Goal: Task Accomplishment & Management: Complete application form

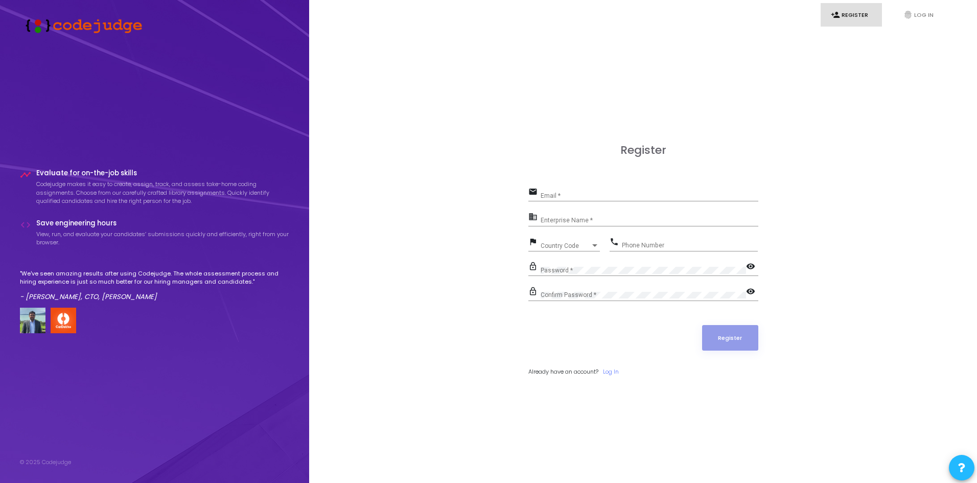
drag, startPoint x: 591, startPoint y: 184, endPoint x: 583, endPoint y: 195, distance: 13.5
click at [592, 184] on div "Register email Email * business Enterprise Name * flag Country Code Country Cod…" at bounding box center [643, 271] width 230 height 255
click at [583, 195] on input "Email *" at bounding box center [649, 195] width 218 height 7
type input "[EMAIL_ADDRESS][DOMAIN_NAME]"
click at [579, 218] on input "Enterprise Name *" at bounding box center [649, 220] width 218 height 7
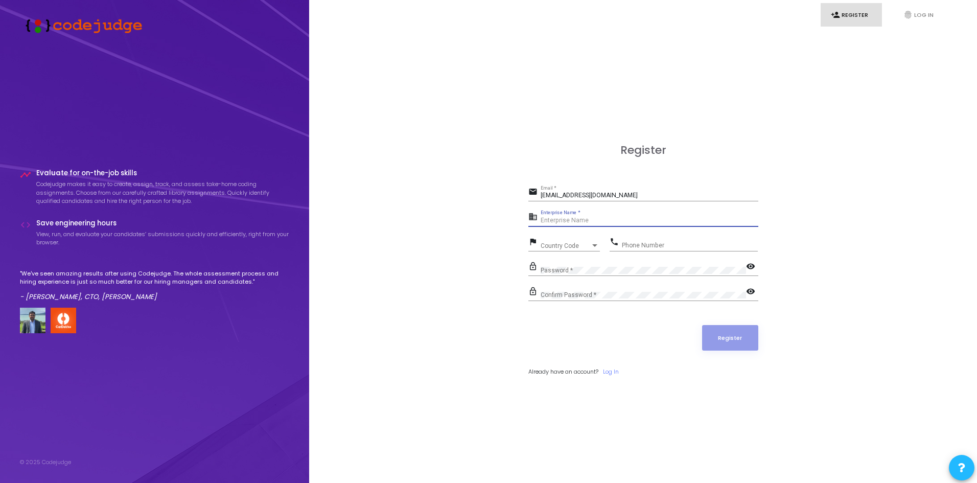
click at [579, 223] on input "Enterprise Name *" at bounding box center [649, 220] width 218 height 7
click at [561, 210] on div "business Enterprise Name *" at bounding box center [643, 218] width 230 height 16
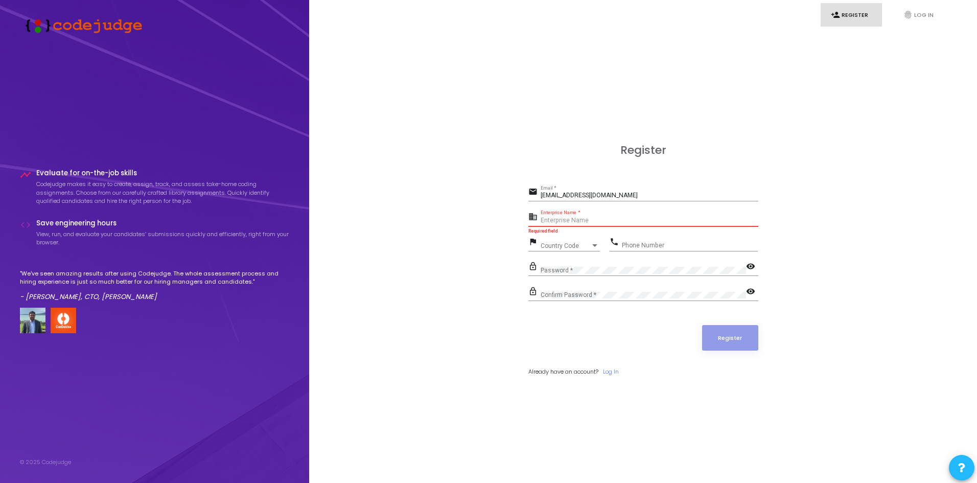
click at [561, 217] on input "Enterprise Name *" at bounding box center [649, 220] width 218 height 7
click at [564, 242] on span "Country Code" at bounding box center [558, 245] width 36 height 7
click at [564, 242] on input at bounding box center [601, 246] width 129 height 9
click at [471, 247] on div at bounding box center [488, 241] width 977 height 483
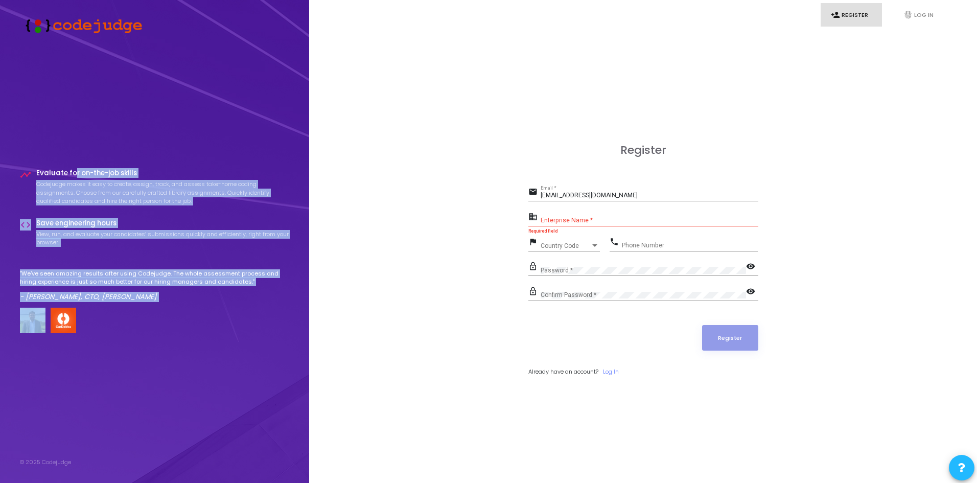
drag, startPoint x: 75, startPoint y: 173, endPoint x: 165, endPoint y: 303, distance: 158.8
click at [165, 303] on div "timeline Evaluate for on-the-job skills Codejudge makes it easy to create, assi…" at bounding box center [155, 251] width 270 height 164
click at [165, 303] on div ""We've seen amazing results after using Codejudge. The whole assessment process…" at bounding box center [155, 301] width 270 height 64
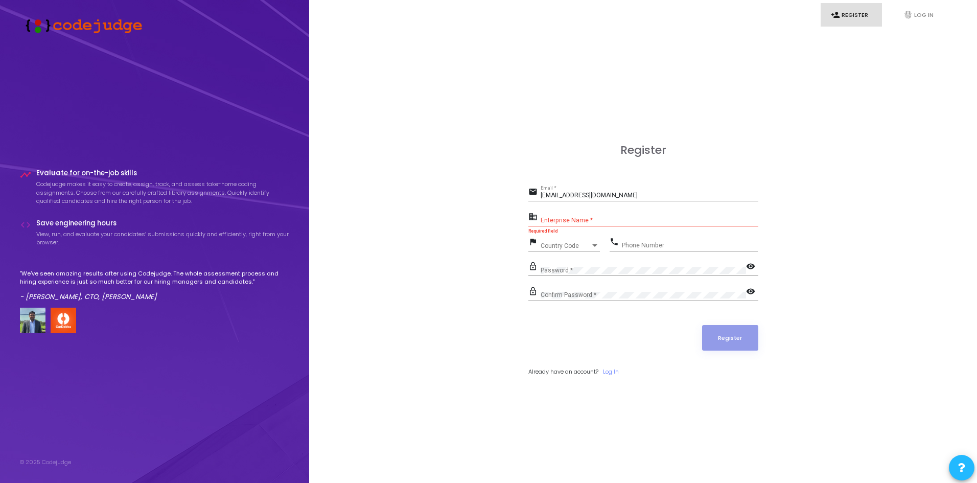
click at [604, 214] on div "Enterprise Name *" at bounding box center [649, 218] width 218 height 16
click at [601, 215] on div "Enterprise Name *" at bounding box center [649, 218] width 218 height 16
type input "IIIT Vadodara"
click at [567, 245] on span "Country Code" at bounding box center [565, 246] width 50 height 6
click at [567, 245] on input at bounding box center [601, 246] width 129 height 9
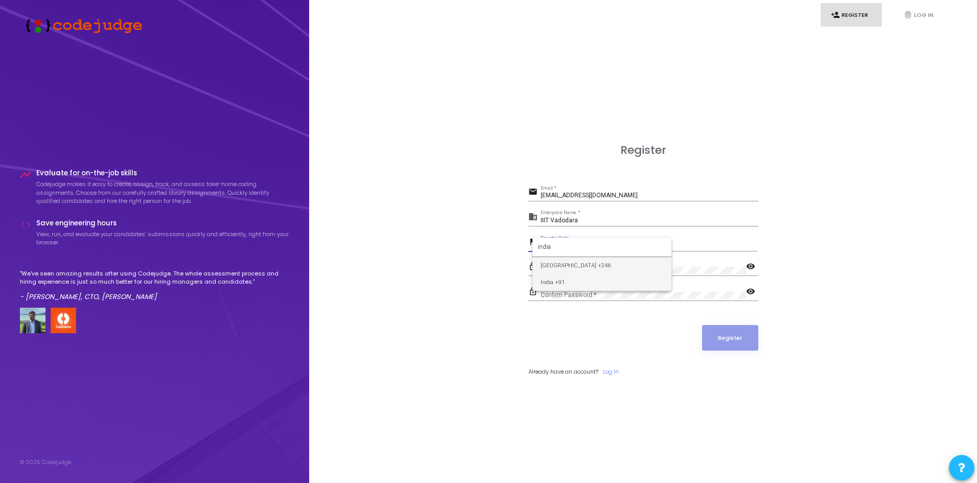
type input "india"
click at [590, 277] on span "India +91" at bounding box center [601, 282] width 123 height 17
click at [636, 249] on div "Phone Number" at bounding box center [690, 243] width 136 height 16
click at [638, 244] on input "Phone Number" at bounding box center [690, 245] width 136 height 7
type input "9228607722"
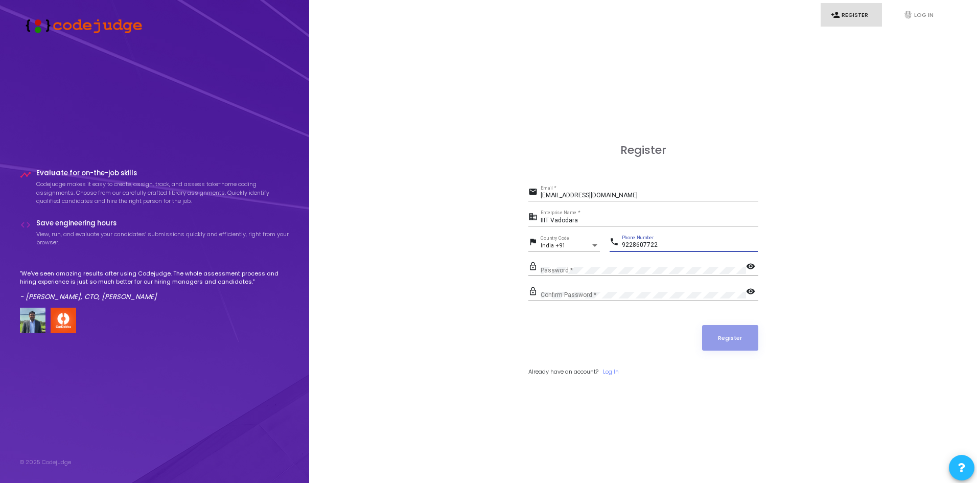
click at [608, 261] on div "Password *" at bounding box center [642, 268] width 205 height 16
click at [724, 332] on button "Register" at bounding box center [730, 338] width 56 height 26
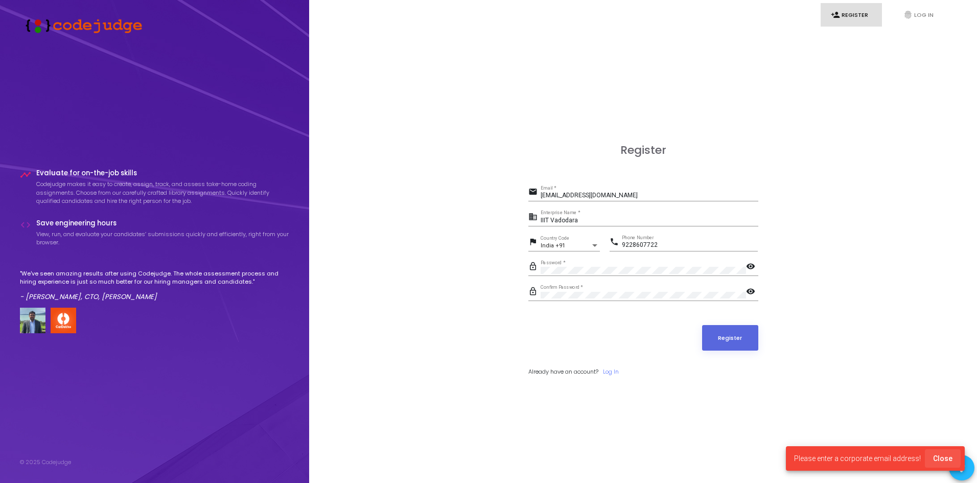
click at [937, 457] on span "Close" at bounding box center [942, 458] width 19 height 8
